Goal: Task Accomplishment & Management: Manage account settings

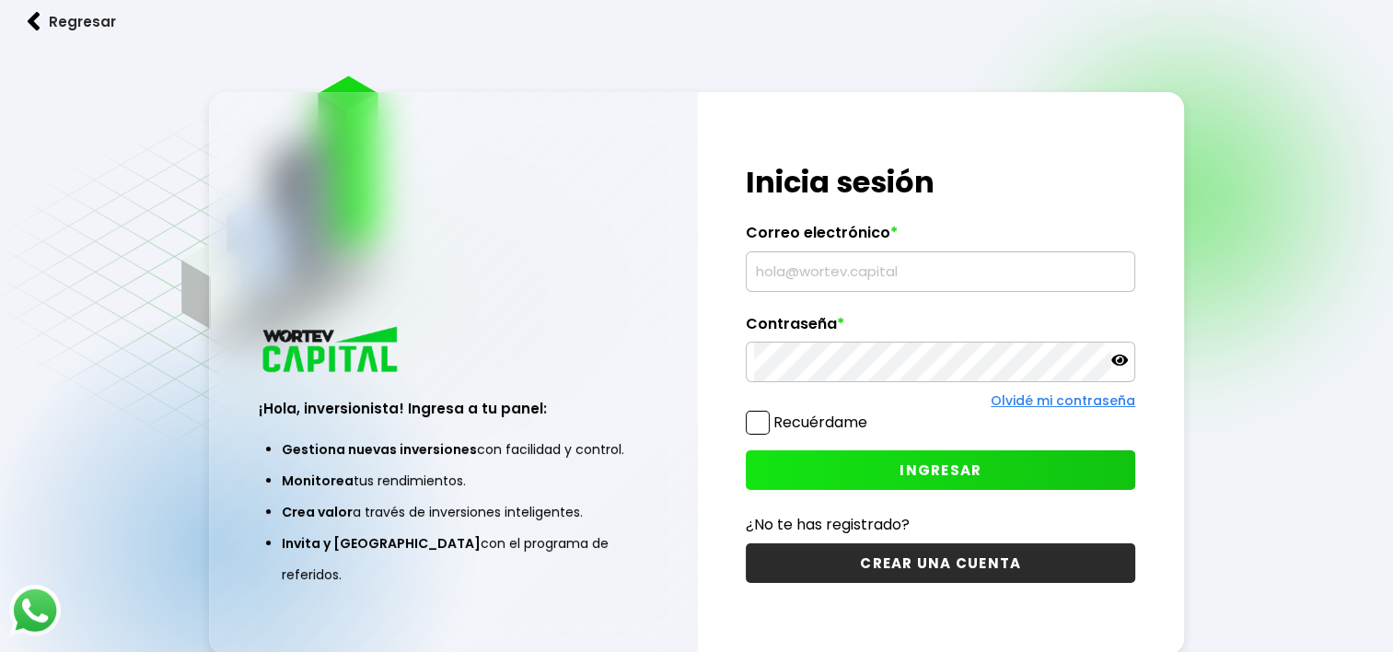
drag, startPoint x: 0, startPoint y: 0, endPoint x: 860, endPoint y: 265, distance: 899.9
click at [860, 265] on input "text" at bounding box center [940, 271] width 373 height 39
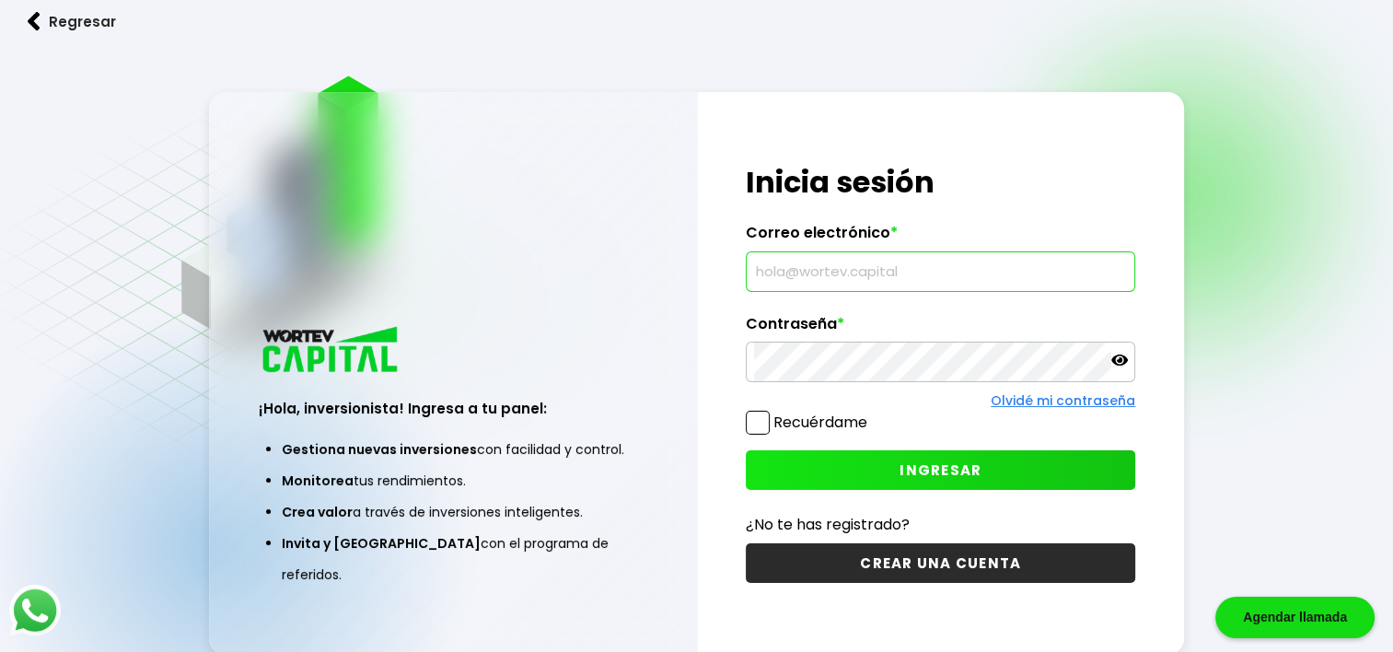
type input "[EMAIL_ADDRESS][DOMAIN_NAME]"
click at [928, 469] on span "INGRESAR" at bounding box center [941, 469] width 82 height 19
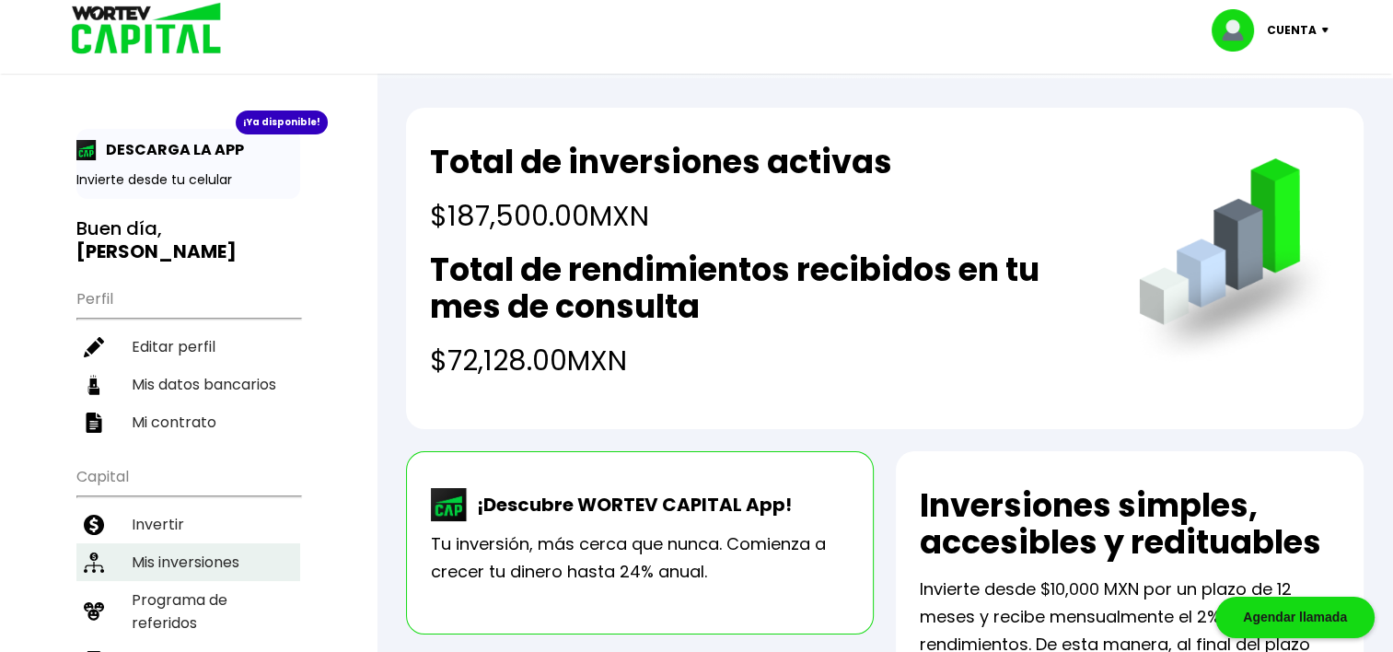
click at [192, 543] on li "Mis inversiones" at bounding box center [188, 562] width 224 height 38
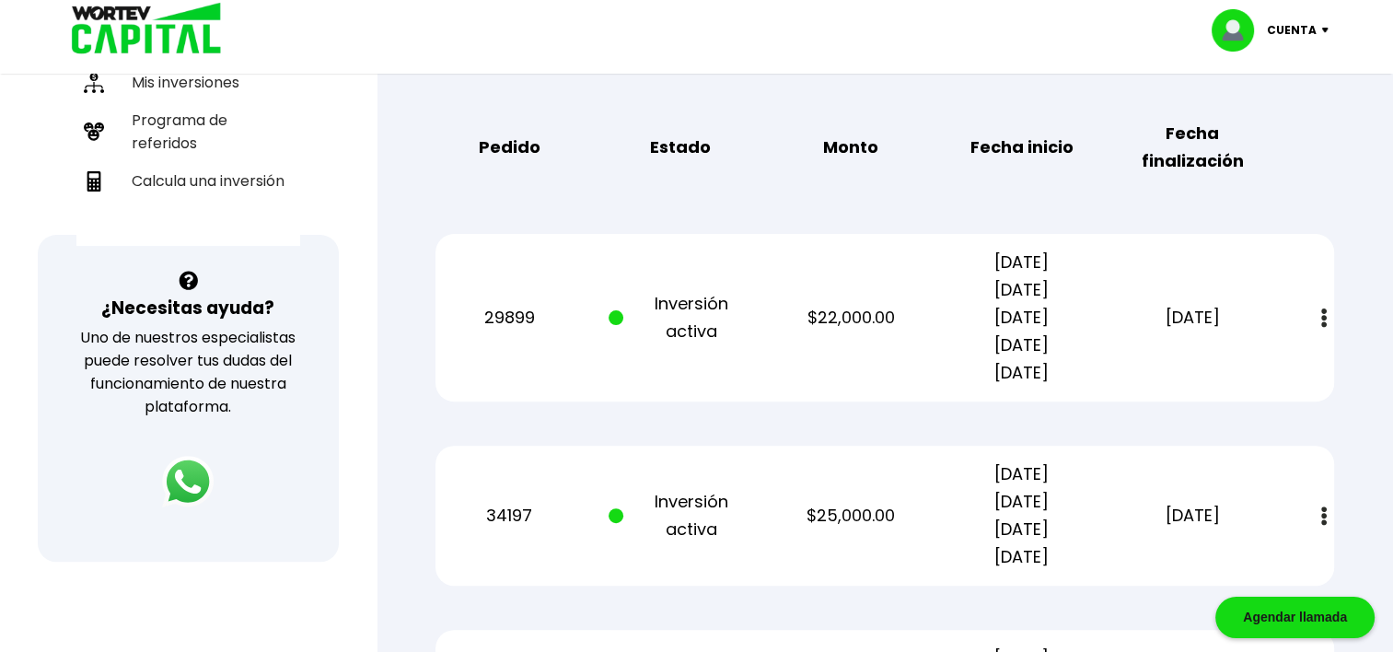
scroll to position [460, 0]
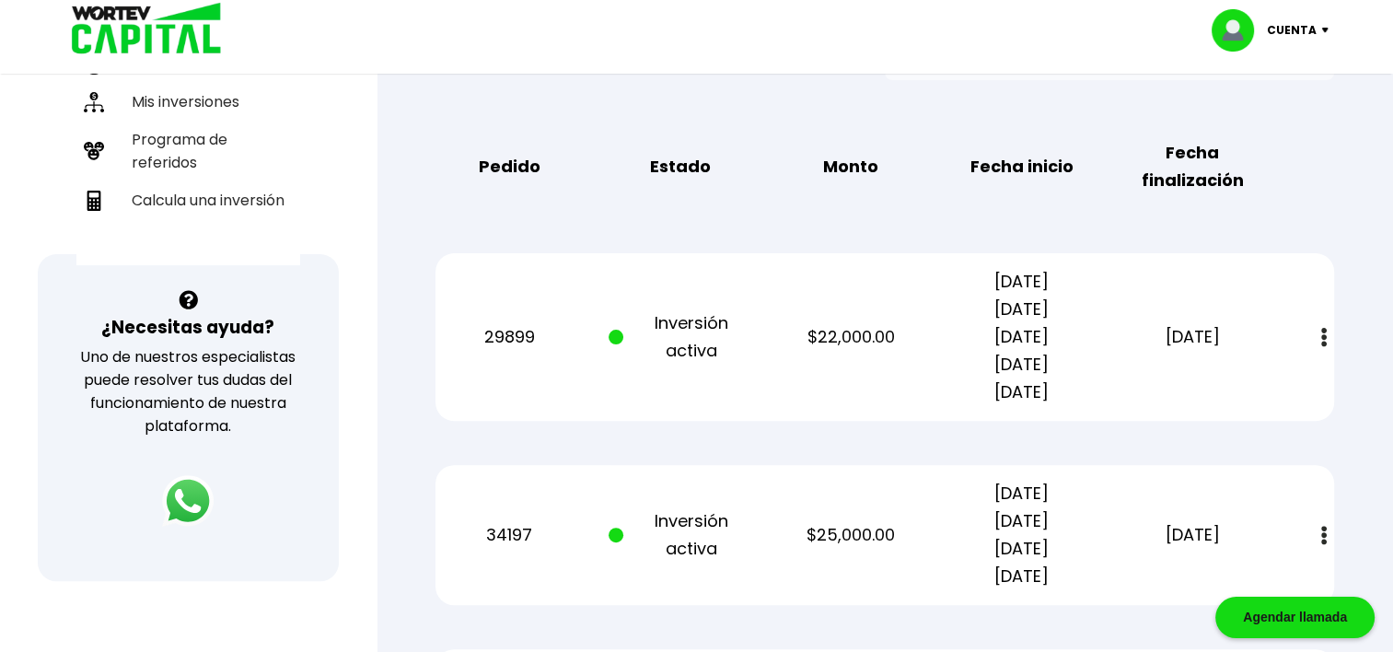
click at [1322, 342] on img at bounding box center [1324, 337] width 6 height 19
click at [1281, 386] on img at bounding box center [1282, 386] width 15 height 17
click at [1327, 342] on button at bounding box center [1324, 338] width 26 height 40
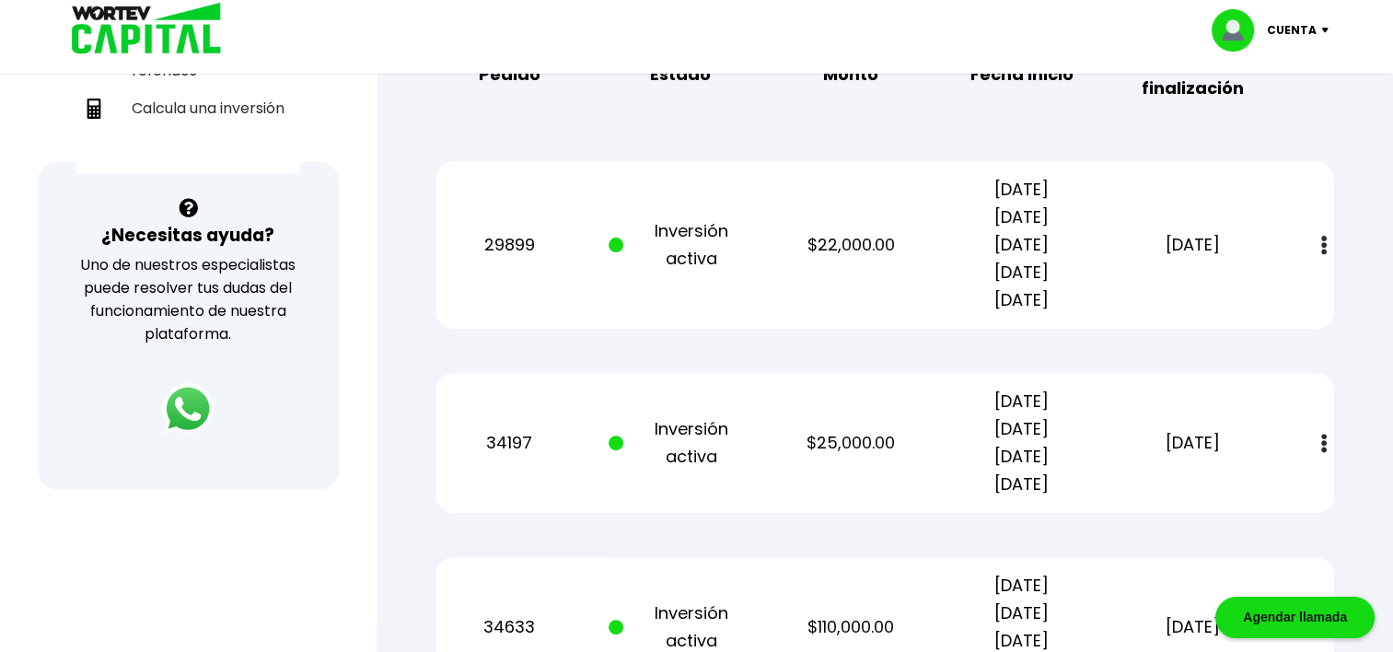
click at [1323, 442] on img at bounding box center [1324, 443] width 6 height 19
click at [1278, 497] on img at bounding box center [1282, 492] width 15 height 17
click at [1318, 445] on button at bounding box center [1324, 444] width 26 height 40
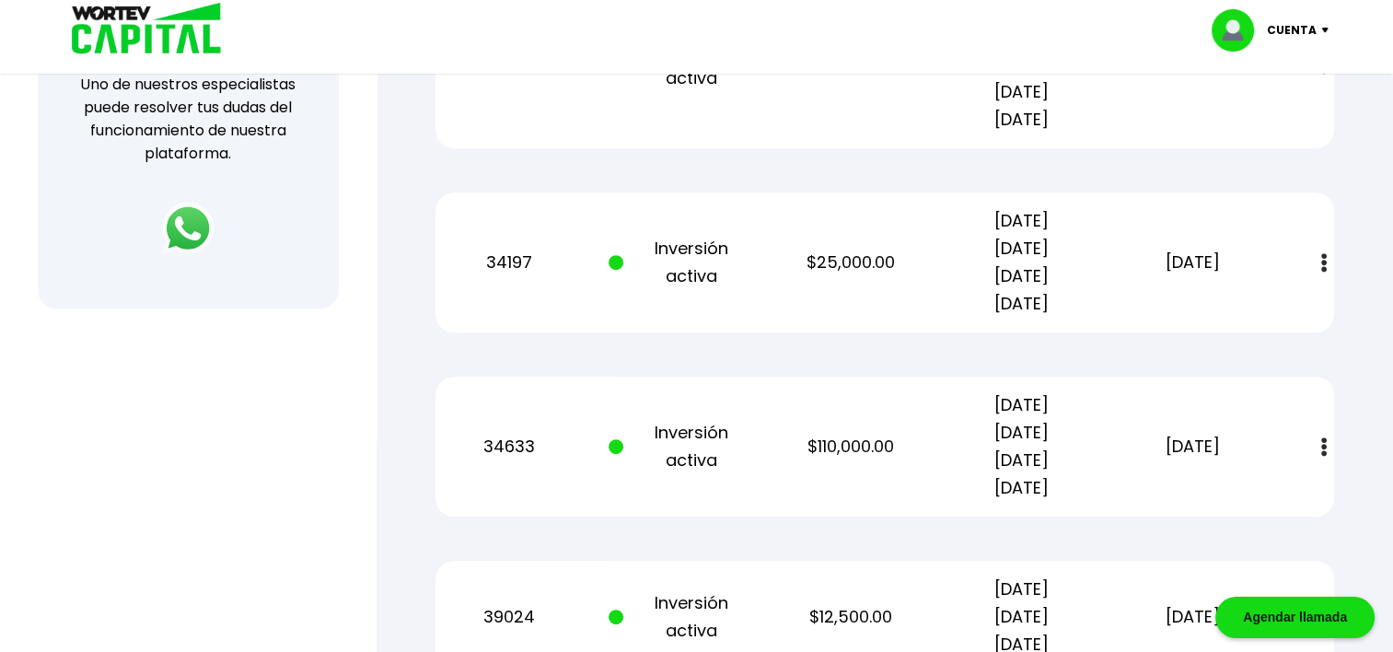
scroll to position [737, 0]
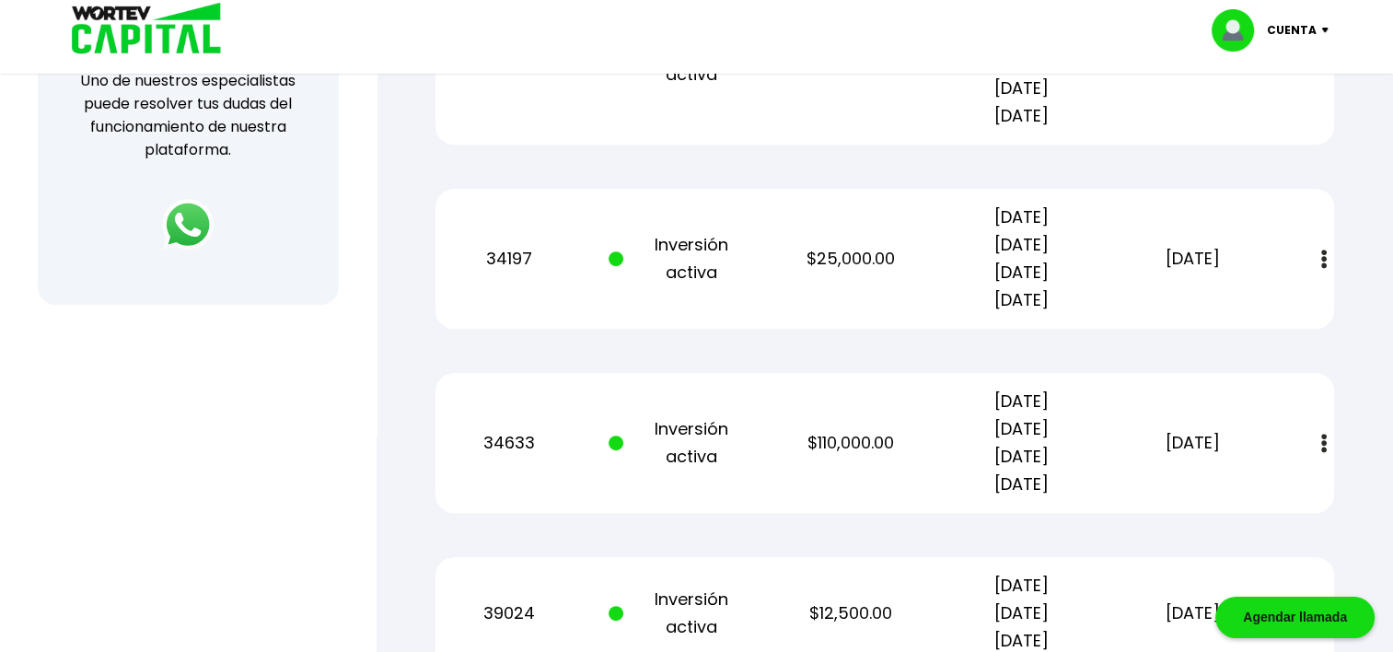
click at [1326, 438] on img at bounding box center [1324, 443] width 6 height 19
click at [1287, 497] on img at bounding box center [1282, 492] width 15 height 17
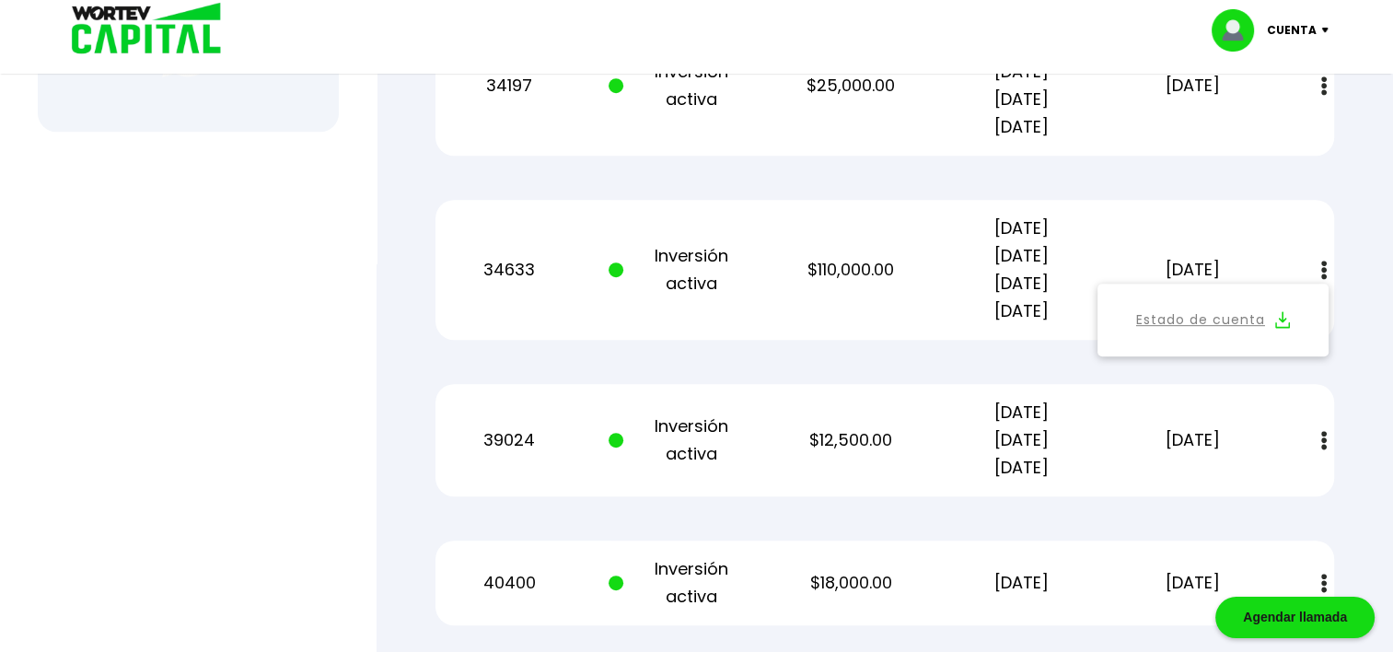
scroll to position [921, 0]
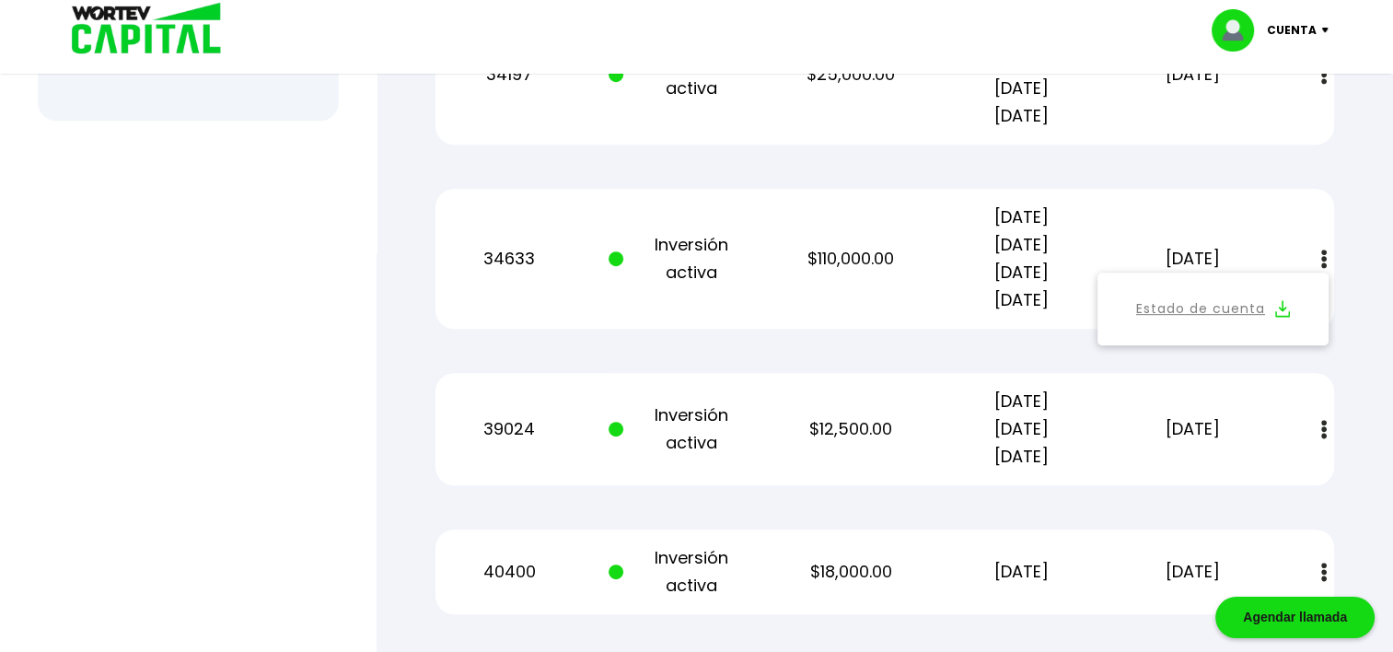
click at [1329, 258] on button at bounding box center [1324, 259] width 26 height 40
click at [1322, 423] on img at bounding box center [1324, 429] width 6 height 19
click at [1278, 477] on img at bounding box center [1282, 478] width 15 height 17
click at [1328, 431] on button at bounding box center [1324, 430] width 26 height 40
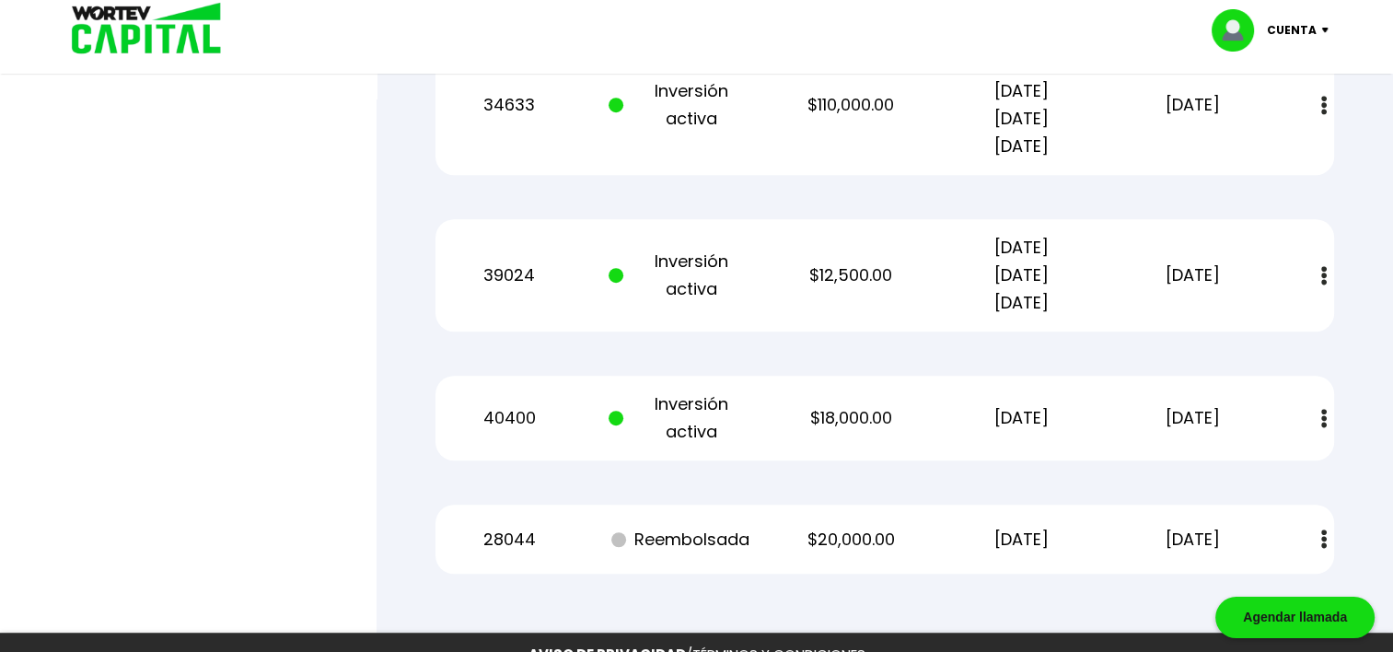
scroll to position [1105, 0]
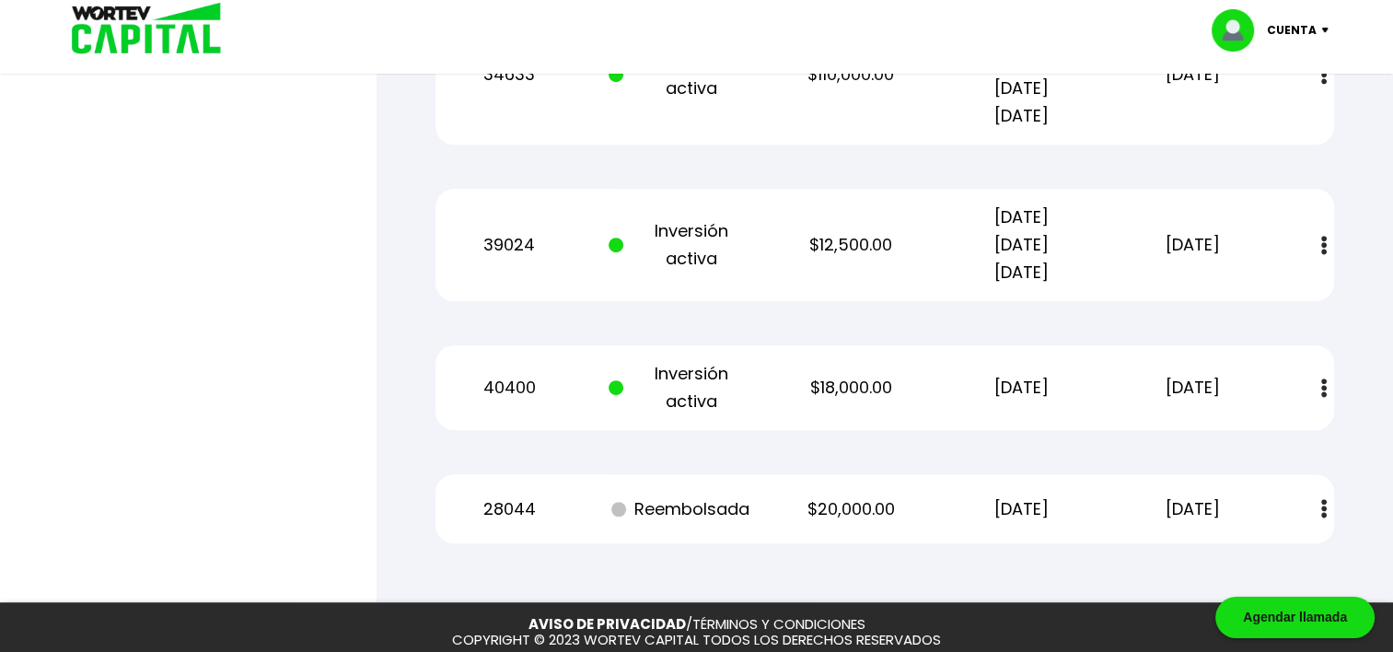
click at [1325, 389] on img at bounding box center [1324, 387] width 6 height 19
click at [1285, 438] on img at bounding box center [1282, 437] width 15 height 17
click at [1322, 393] on img at bounding box center [1324, 387] width 6 height 19
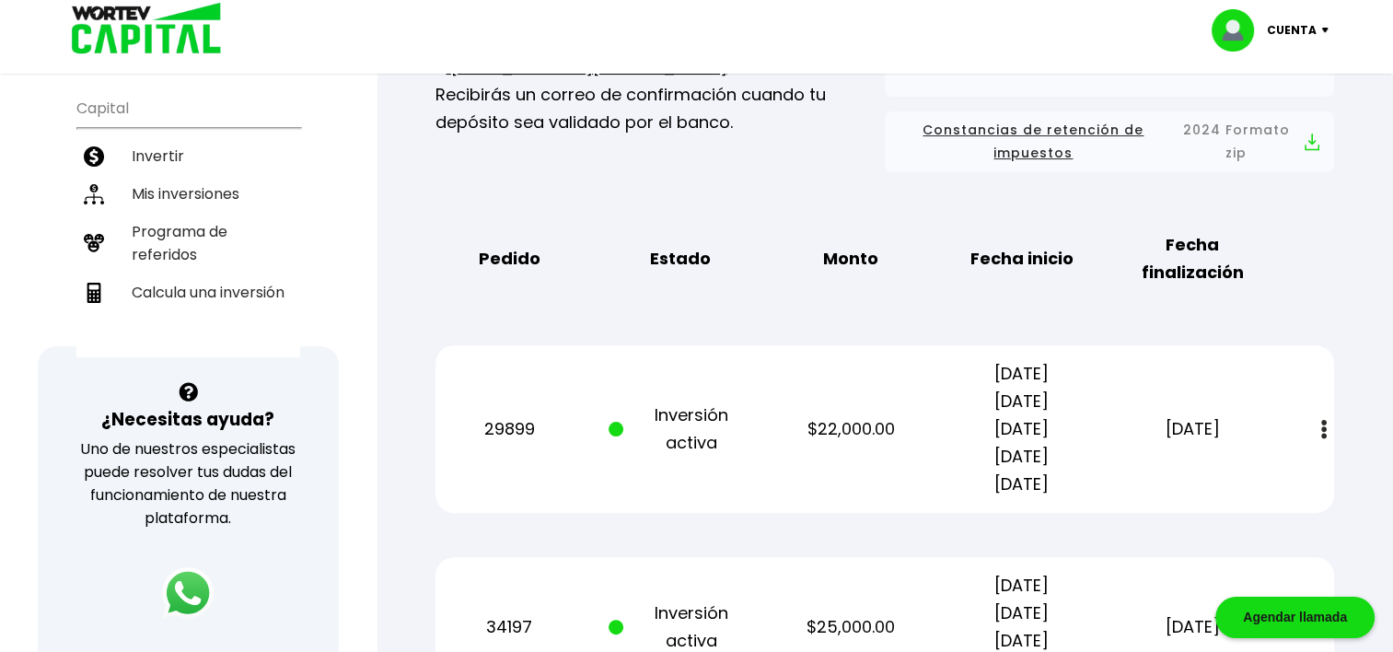
scroll to position [0, 0]
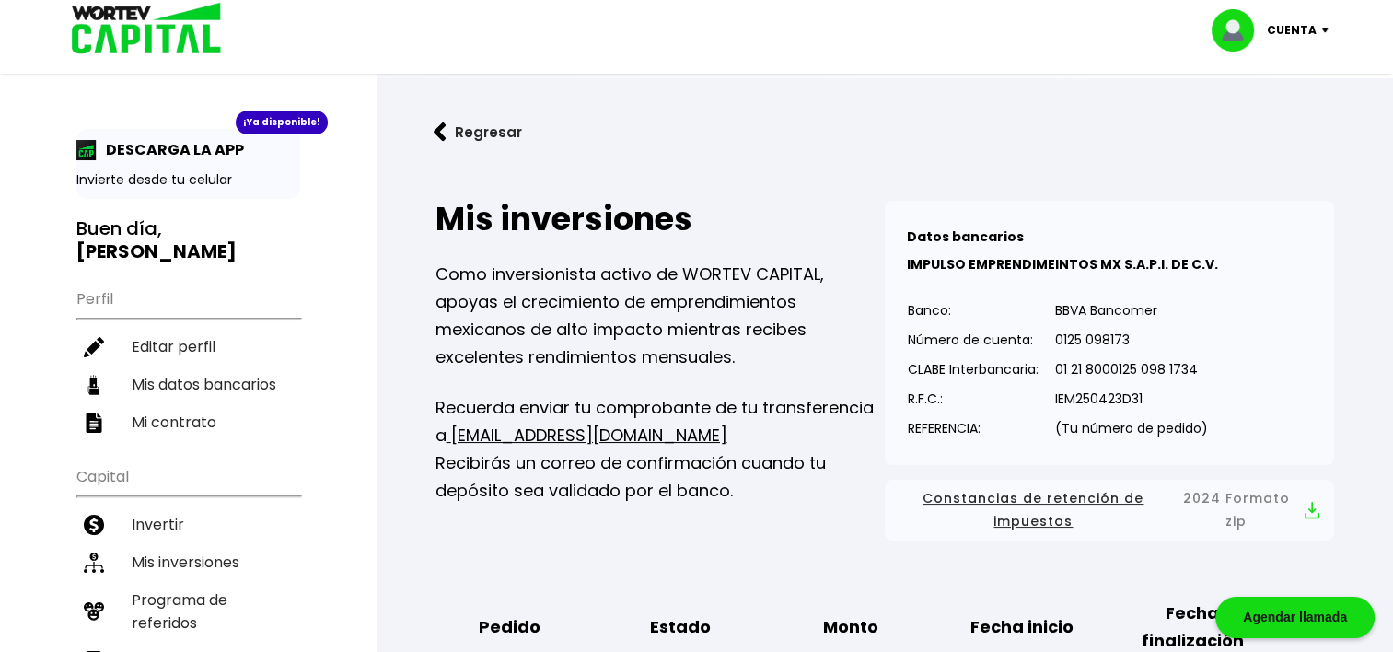
click at [1319, 29] on img at bounding box center [1329, 31] width 25 height 6
click at [1274, 128] on li "Cerrar sesión" at bounding box center [1272, 123] width 147 height 38
